Goal: Information Seeking & Learning: Learn about a topic

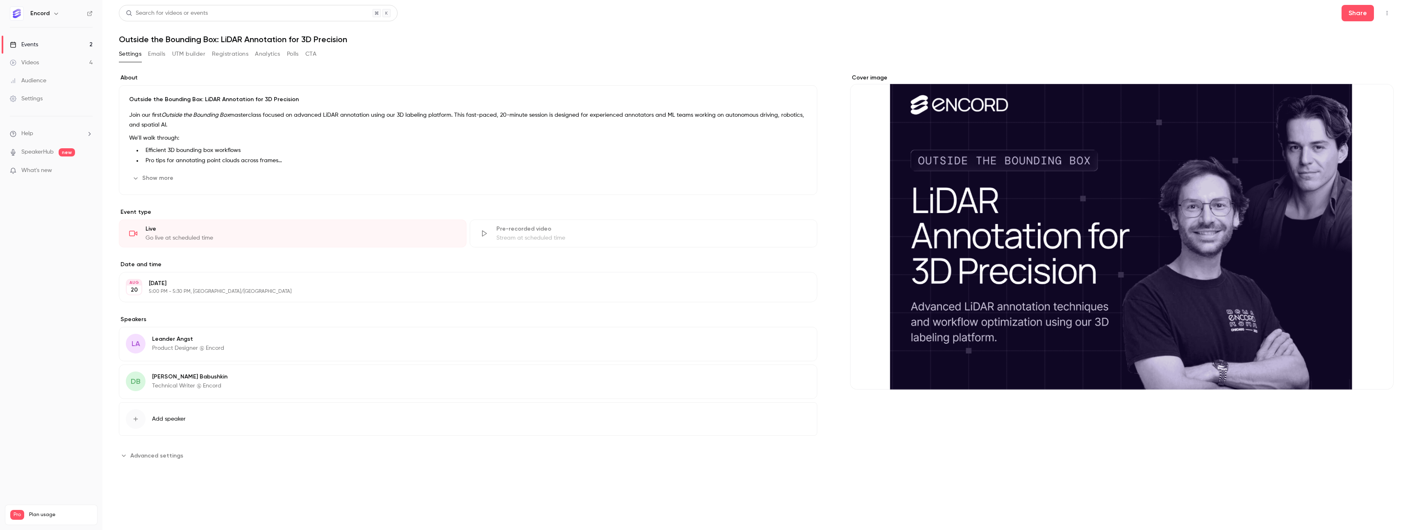
click at [35, 41] on div "Events" at bounding box center [24, 45] width 28 height 8
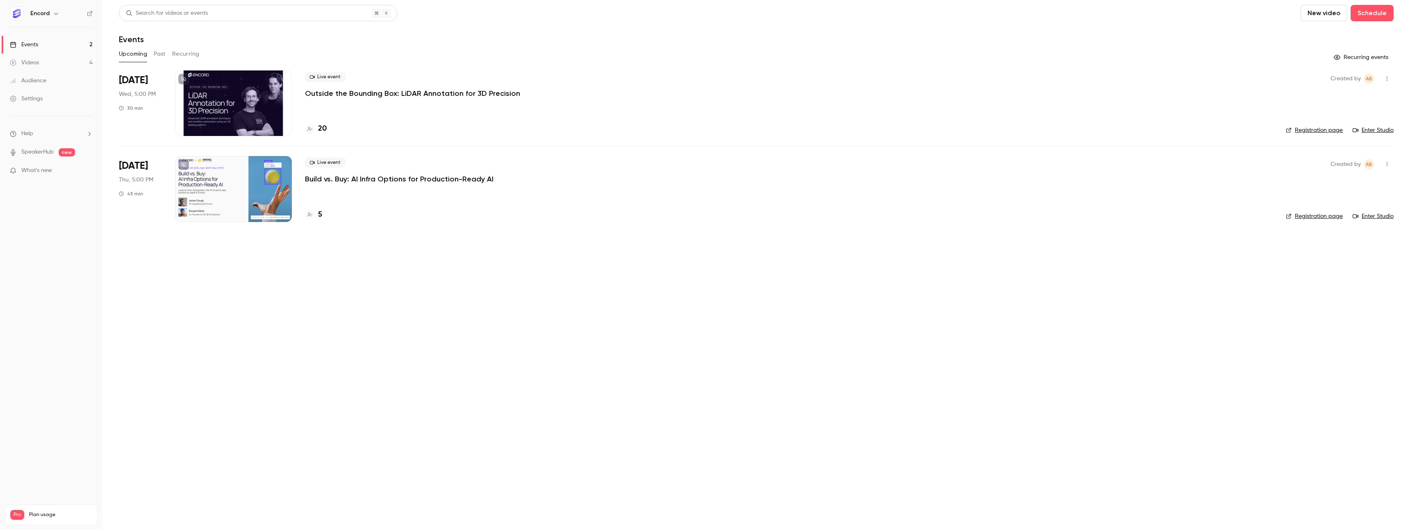
click at [368, 179] on p "Build vs. Buy: AI Infra Options for Production-Ready AI" at bounding box center [399, 179] width 189 height 10
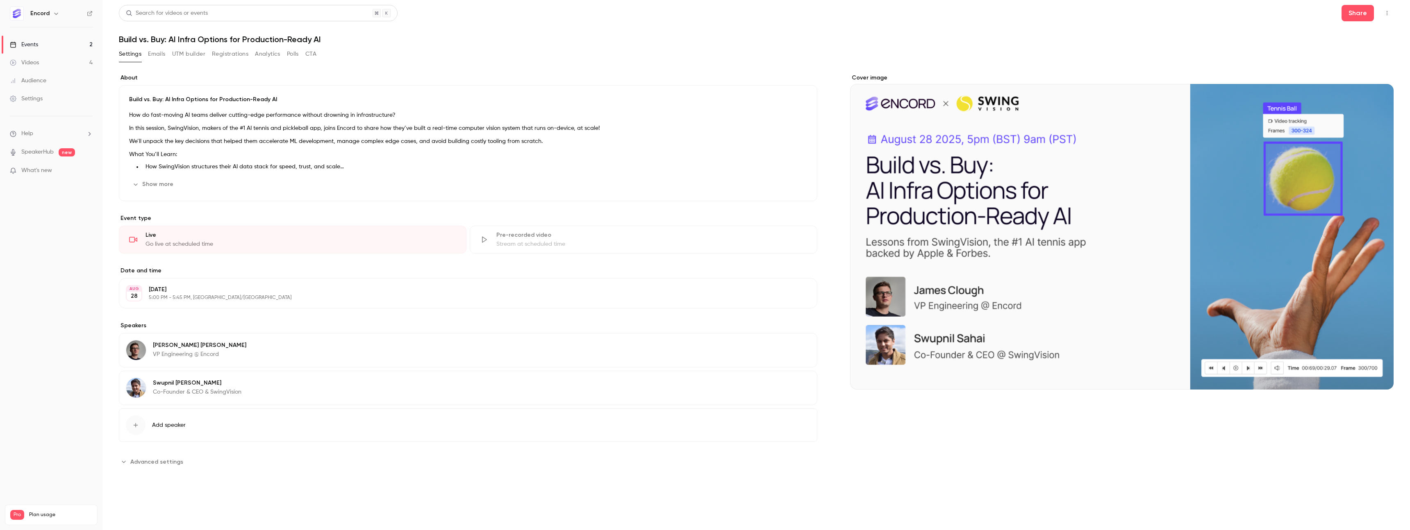
click at [141, 463] on span "Advanced settings" at bounding box center [156, 462] width 53 height 9
click at [142, 463] on span "Advanced settings" at bounding box center [156, 462] width 53 height 9
click at [52, 45] on link "Events 2" at bounding box center [51, 45] width 102 height 18
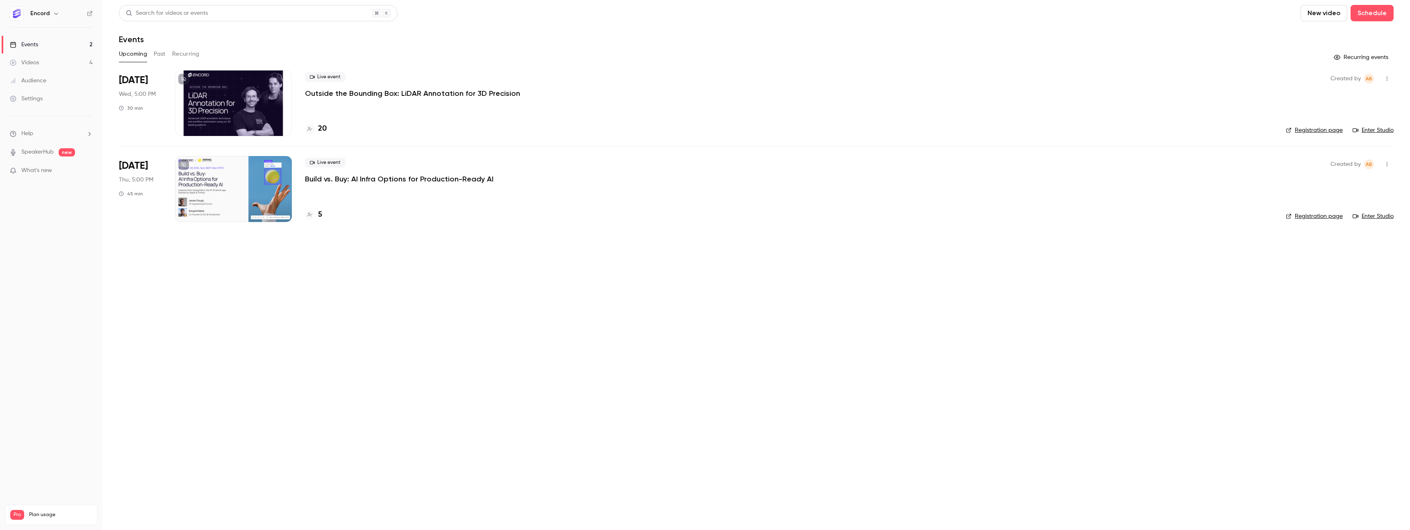
click at [376, 89] on p "Outside the Bounding Box: LiDAR Annotation for 3D Precision" at bounding box center [412, 94] width 215 height 10
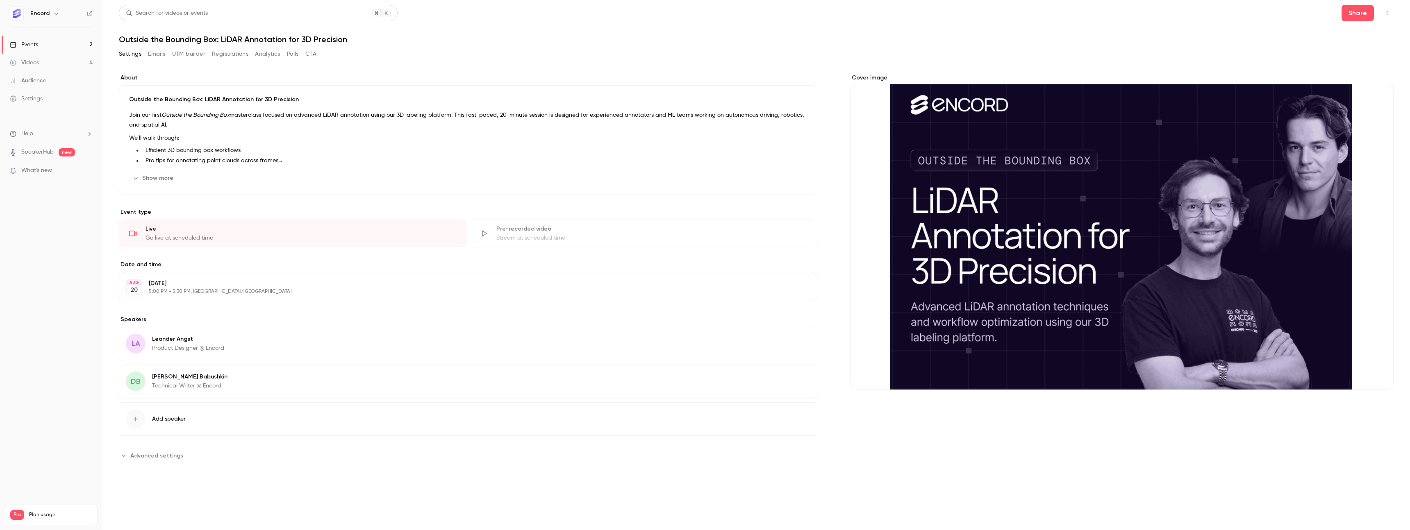
click at [166, 173] on button "Show more" at bounding box center [153, 178] width 49 height 13
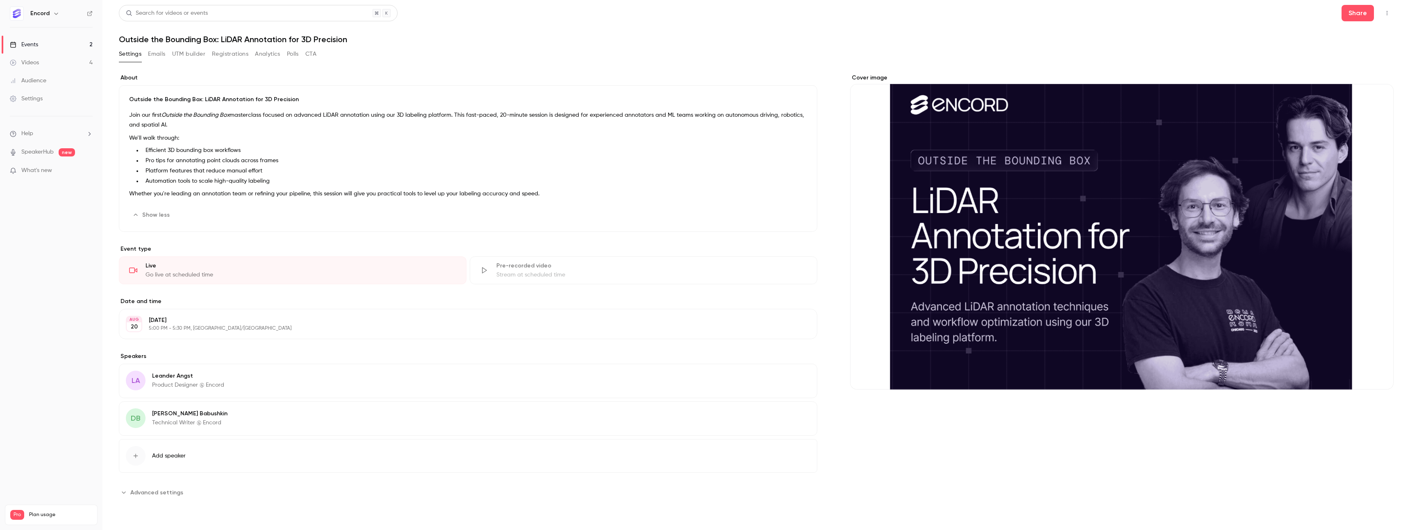
click at [268, 164] on li "Pro tips for annotating point clouds across frames" at bounding box center [474, 161] width 665 height 9
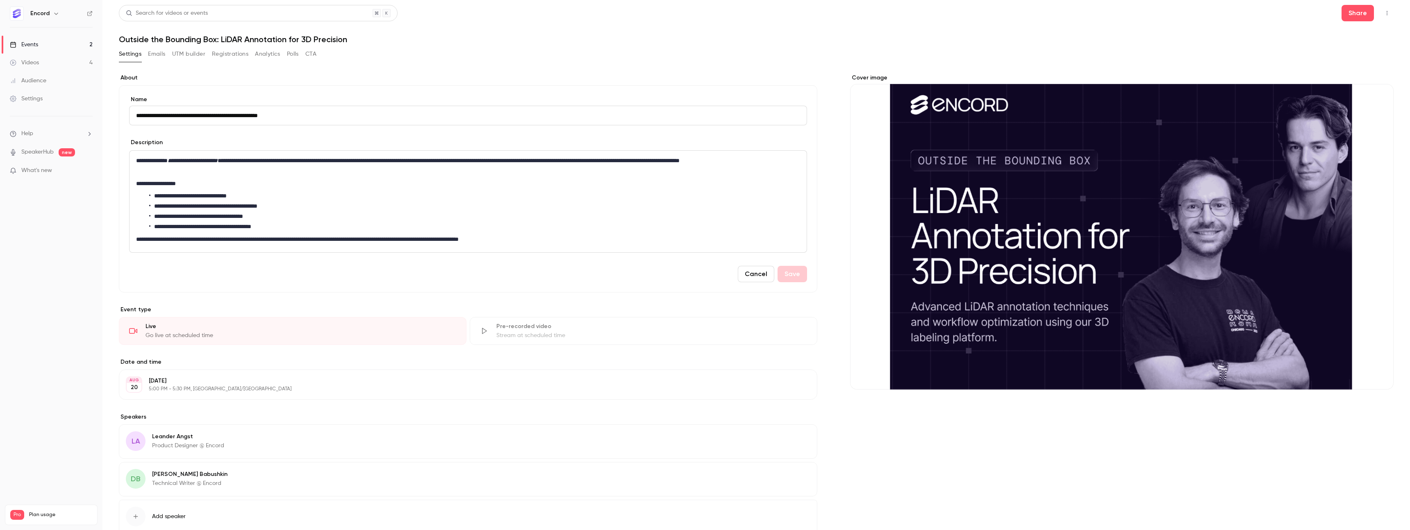
click at [449, 61] on div "Settings Emails UTM builder Registrations Analytics Polls CTA" at bounding box center [756, 56] width 1275 height 16
drag, startPoint x: 29, startPoint y: 59, endPoint x: 33, endPoint y: 55, distance: 5.5
click at [29, 59] on div "Videos" at bounding box center [24, 63] width 29 height 8
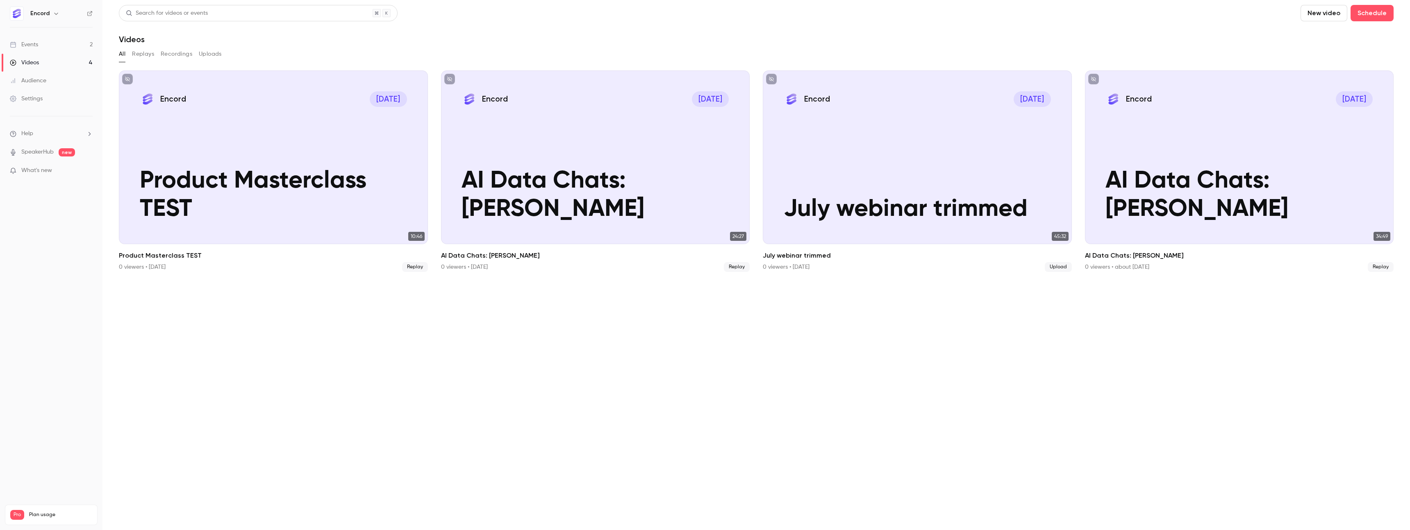
click at [40, 43] on link "Events 2" at bounding box center [51, 45] width 102 height 18
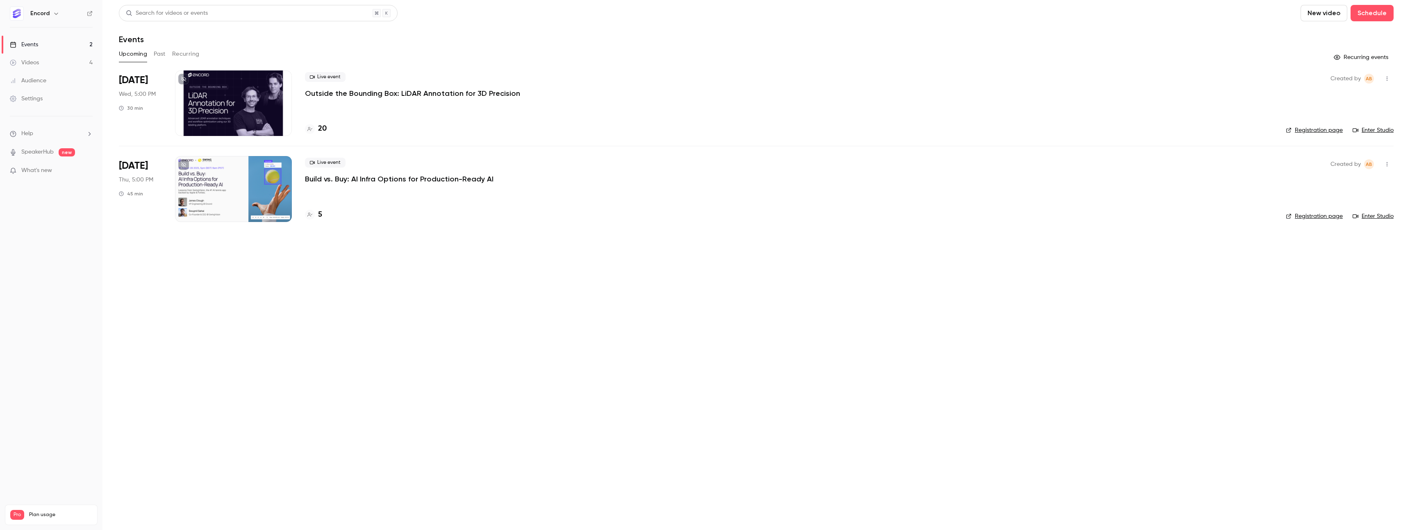
click at [41, 67] on link "Videos 4" at bounding box center [51, 63] width 102 height 18
